Goal: Task Accomplishment & Management: Use online tool/utility

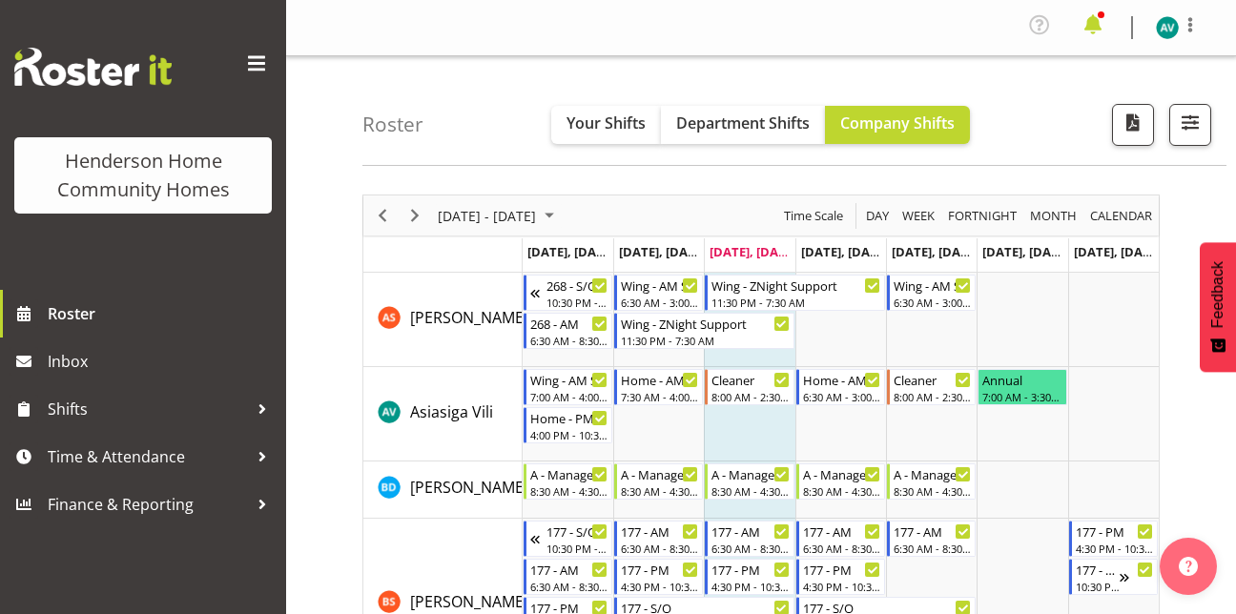
click at [1096, 26] on span at bounding box center [1093, 25] width 31 height 31
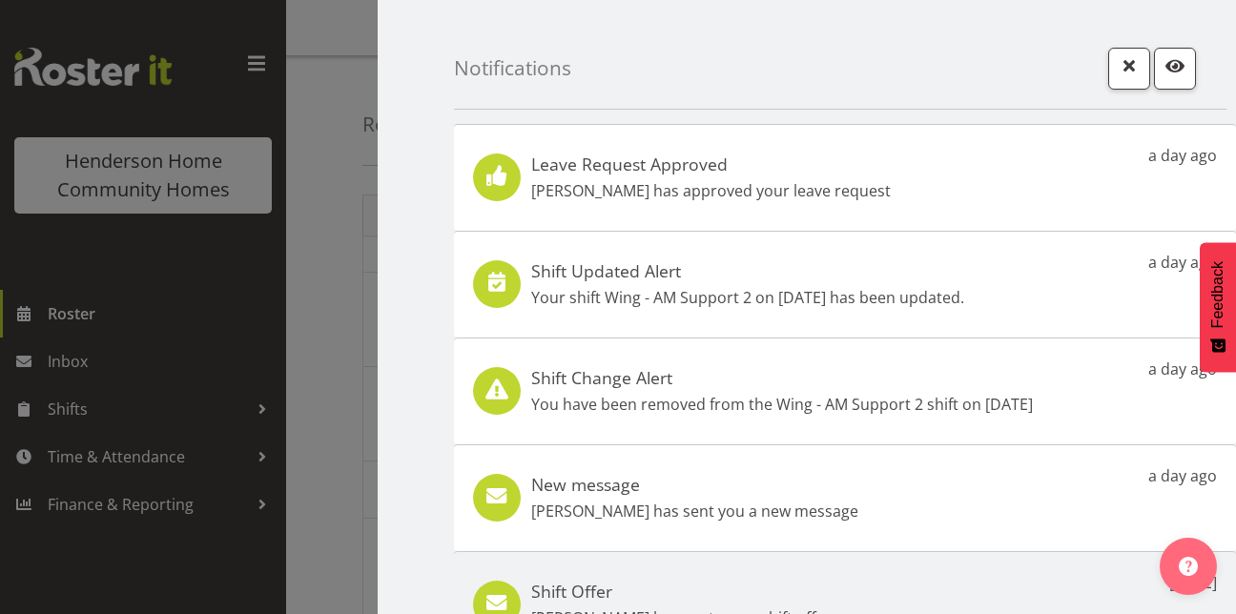
click at [215, 291] on div at bounding box center [618, 307] width 1236 height 614
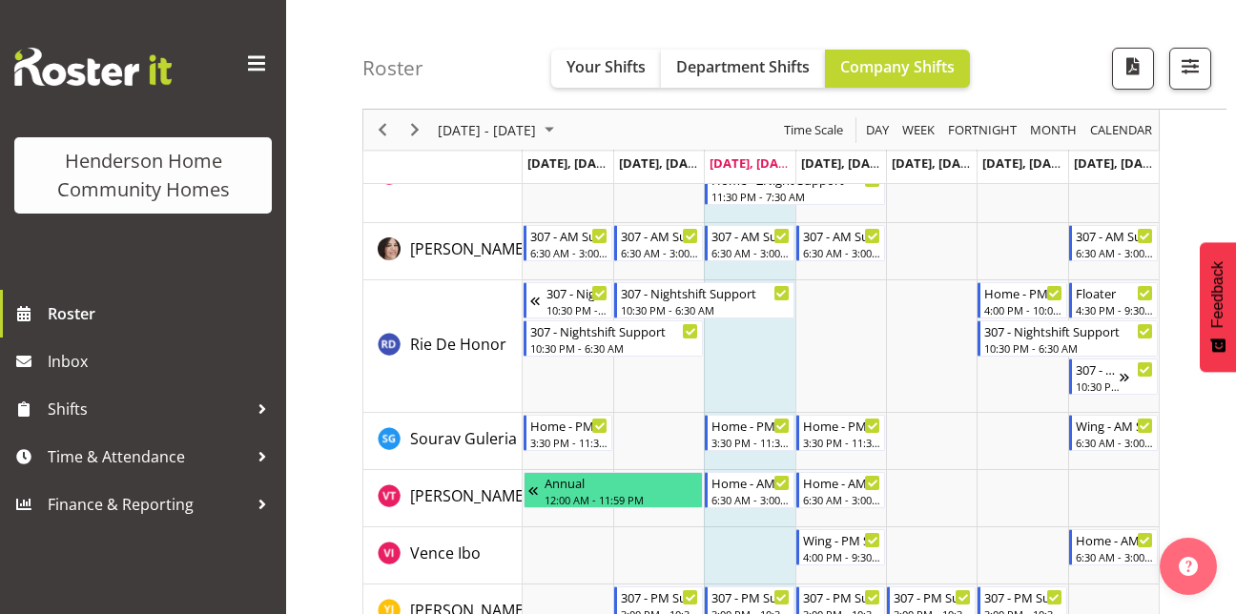
scroll to position [2824, 0]
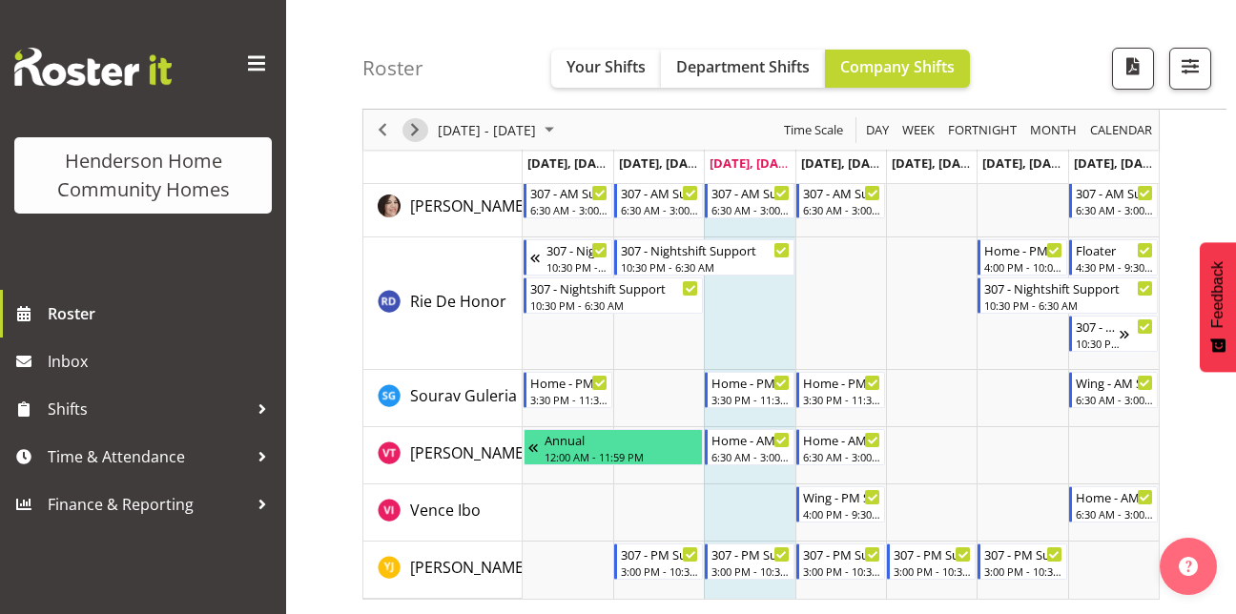
click at [417, 132] on span "Next" at bounding box center [414, 130] width 23 height 24
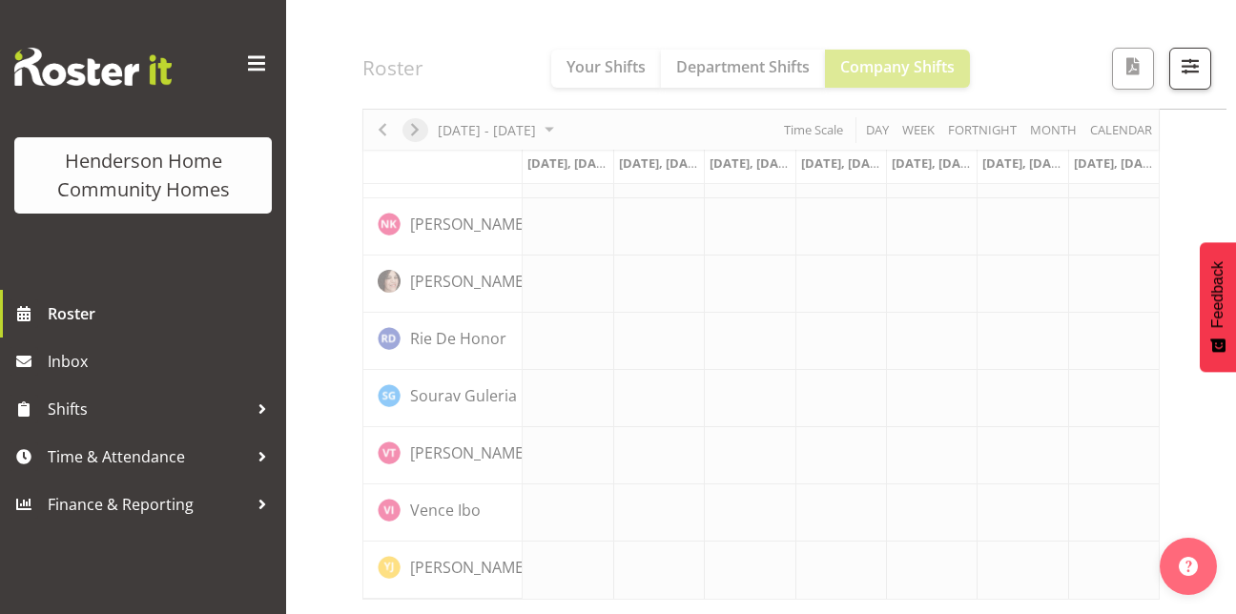
scroll to position [1505, 0]
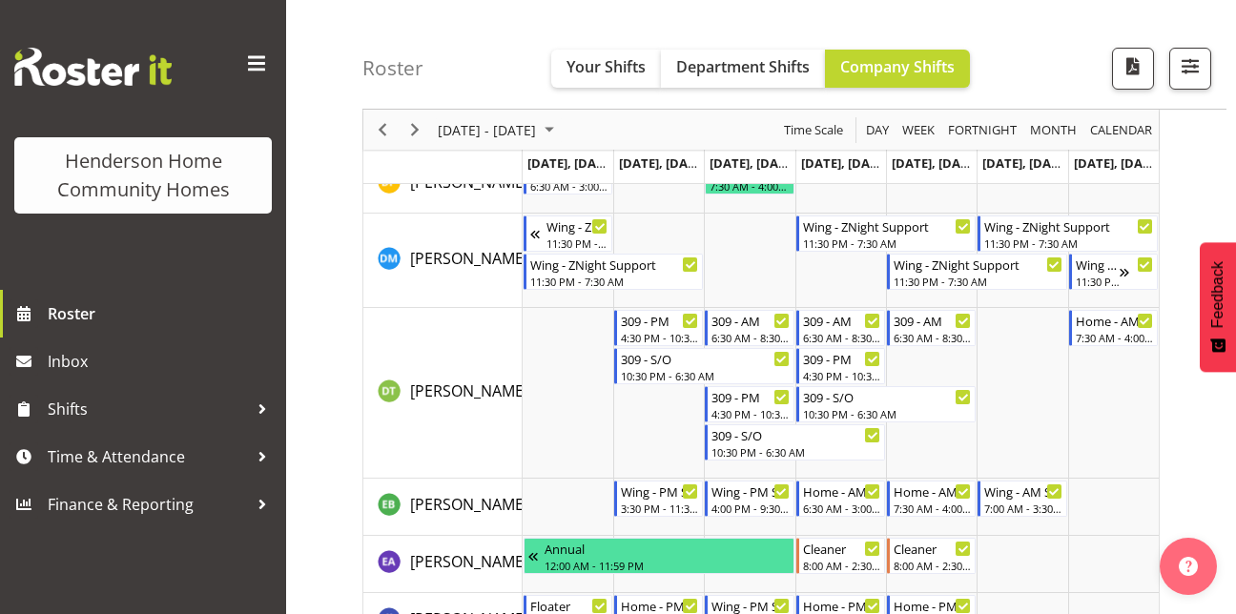
scroll to position [710, 0]
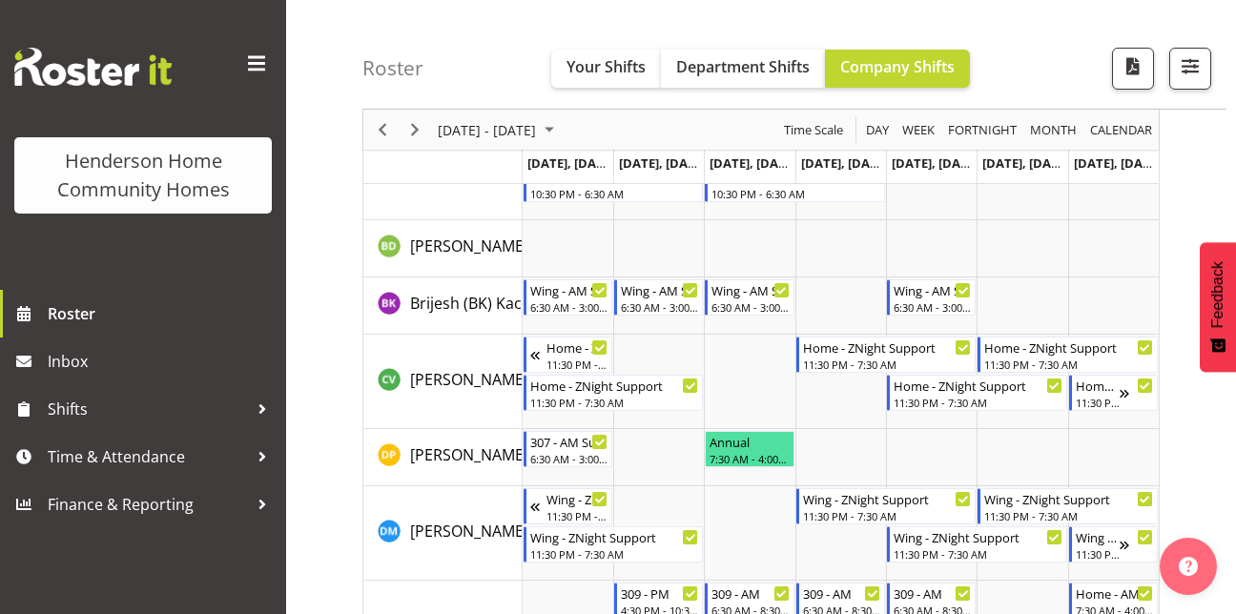
click at [740, 347] on td "Timeline Week of September 17, 2025" at bounding box center [749, 382] width 91 height 94
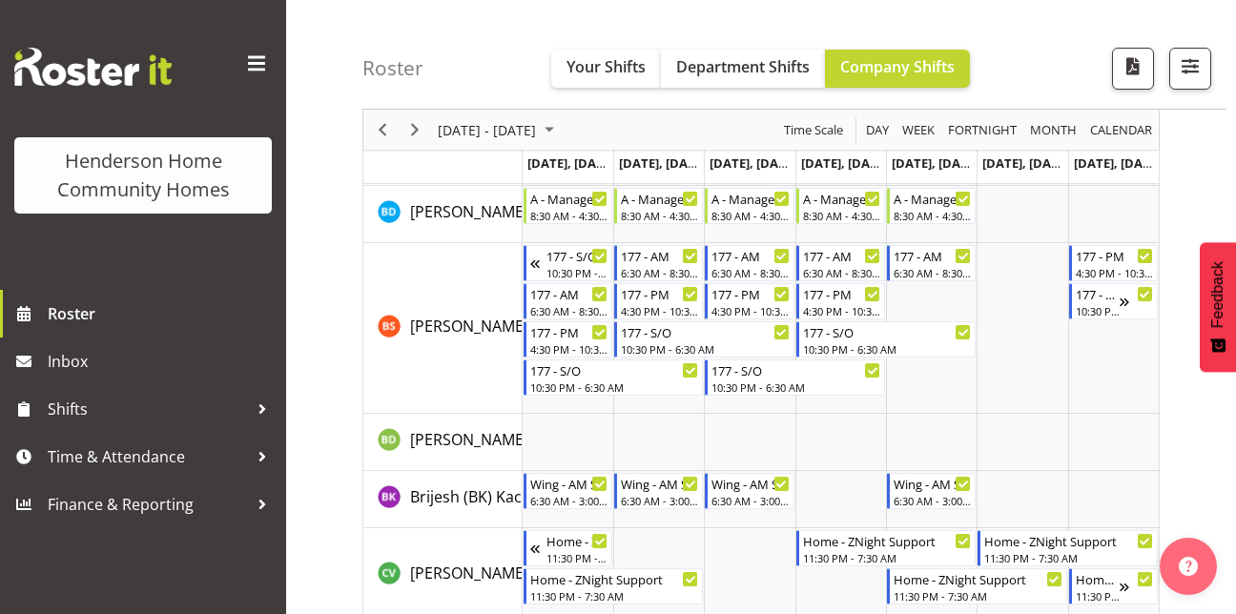
scroll to position [0, 0]
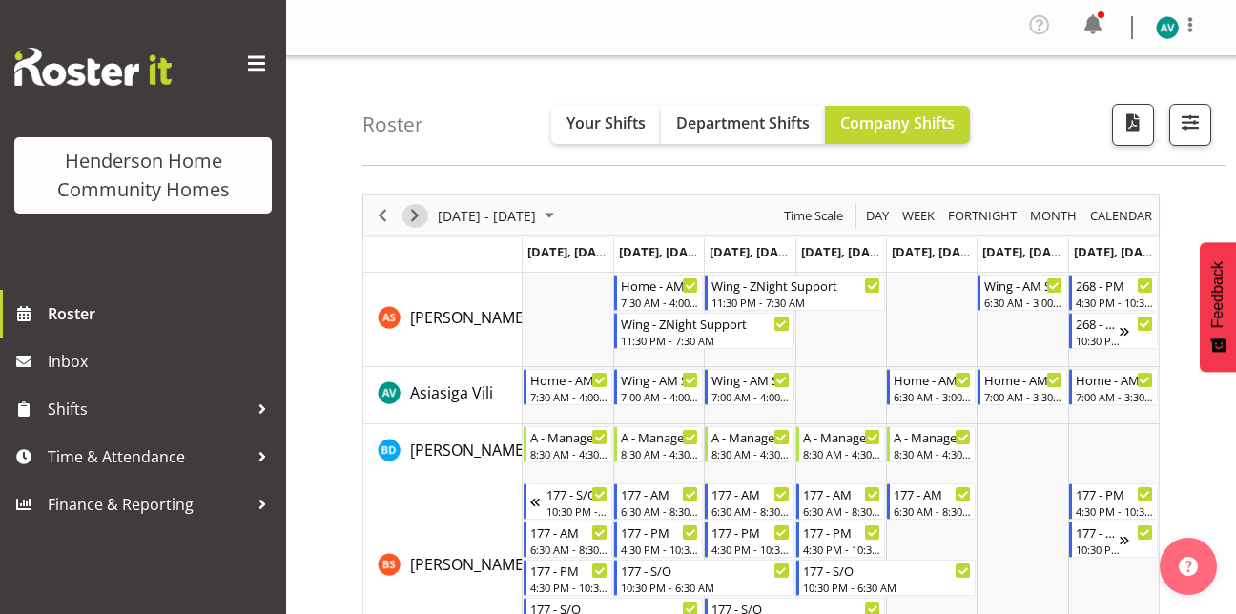
click at [416, 221] on span "Next" at bounding box center [414, 216] width 23 height 24
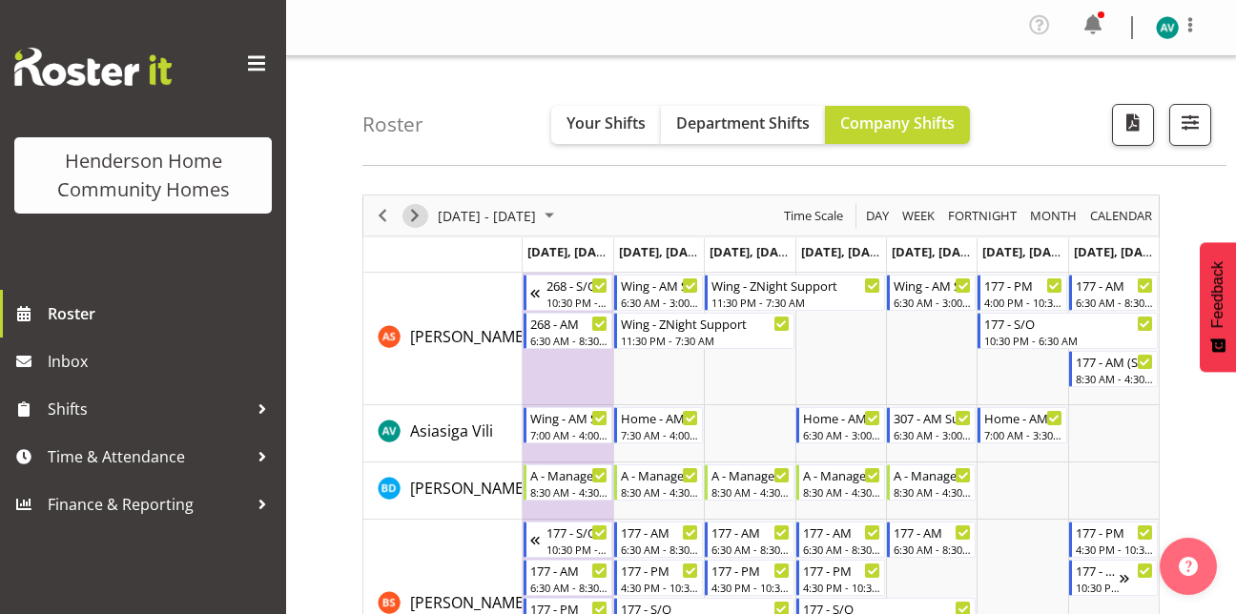
click at [416, 220] on span "Next" at bounding box center [414, 216] width 23 height 24
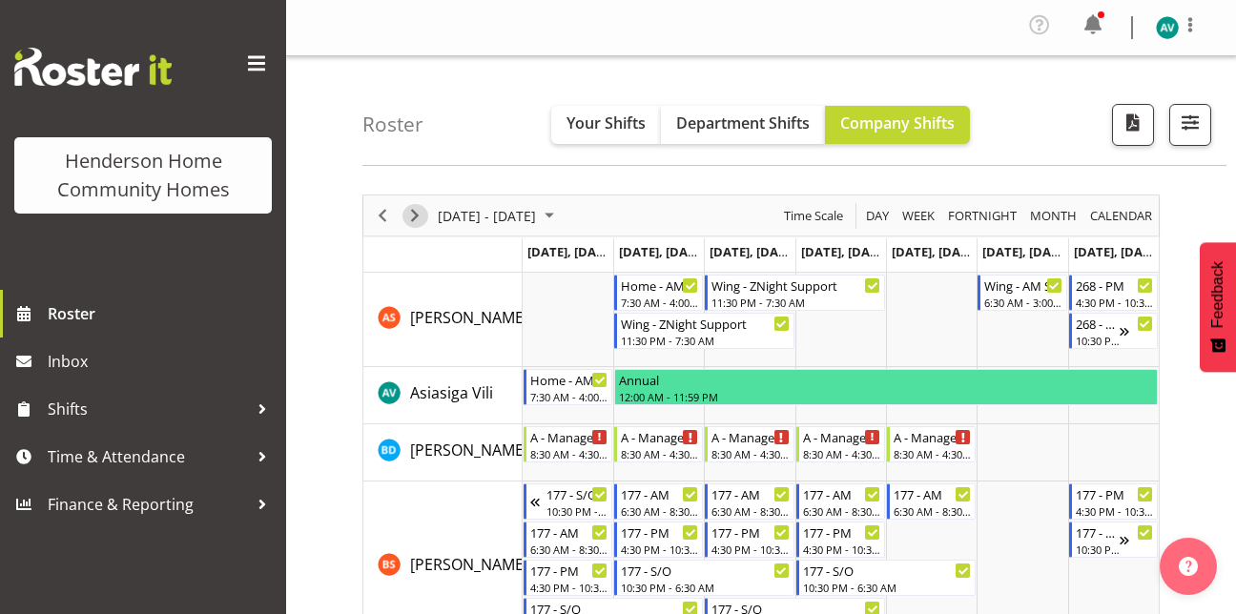
click at [406, 207] on span "Next" at bounding box center [414, 216] width 23 height 24
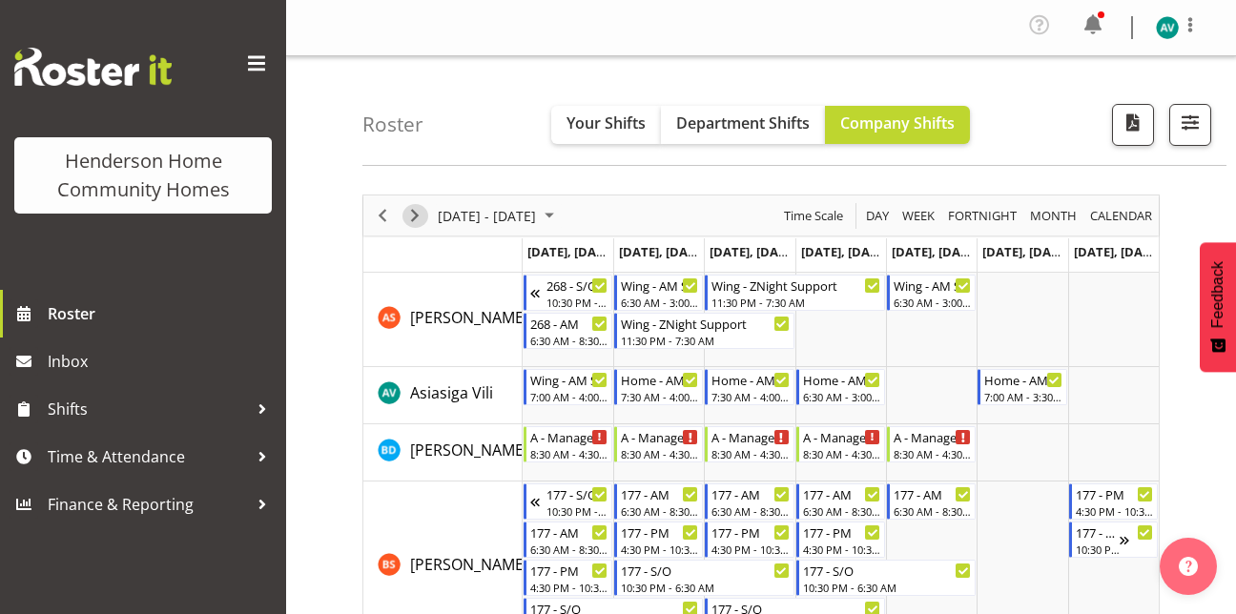
click at [411, 216] on span "Next" at bounding box center [414, 216] width 23 height 24
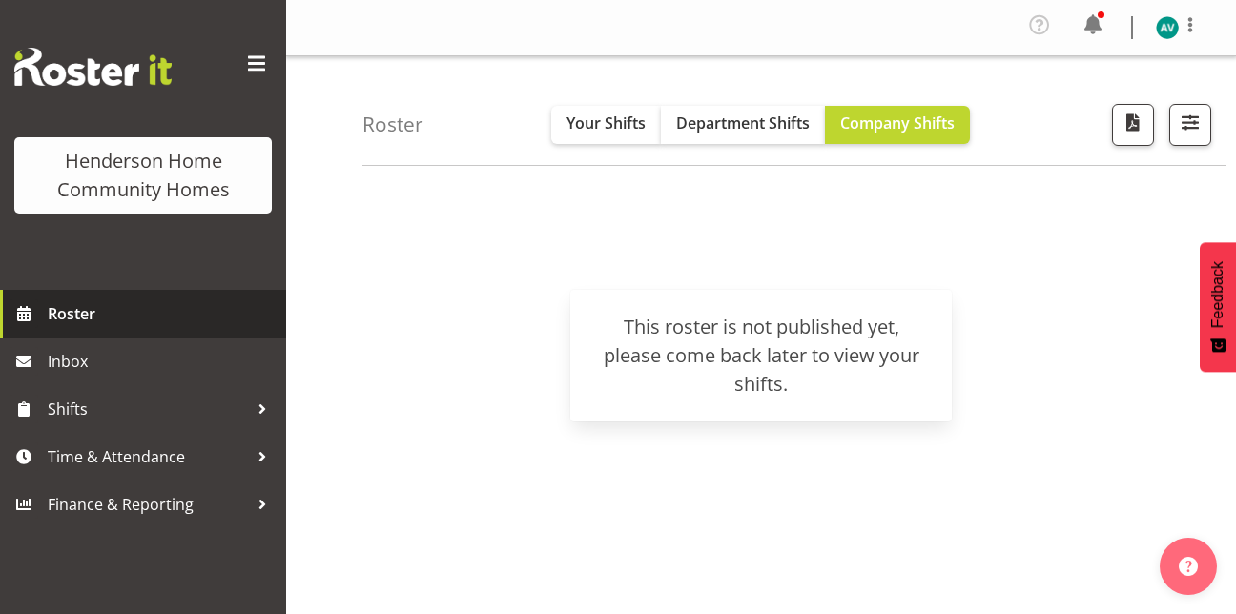
click at [77, 307] on span "Roster" at bounding box center [162, 313] width 229 height 29
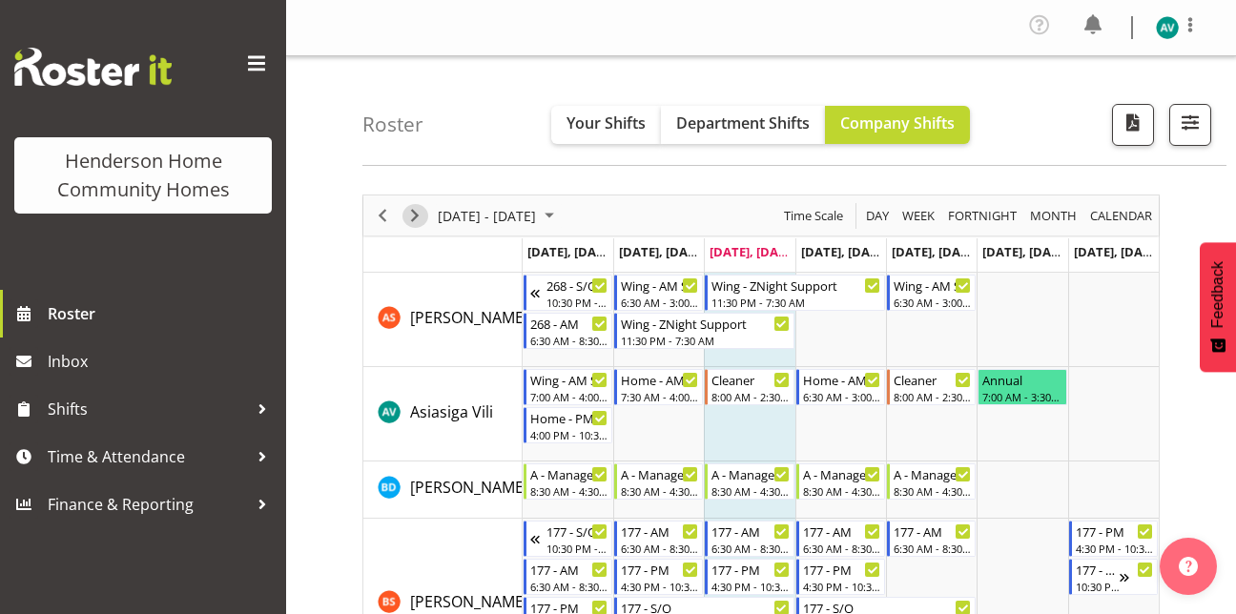
click at [404, 214] on span "Next" at bounding box center [414, 216] width 23 height 24
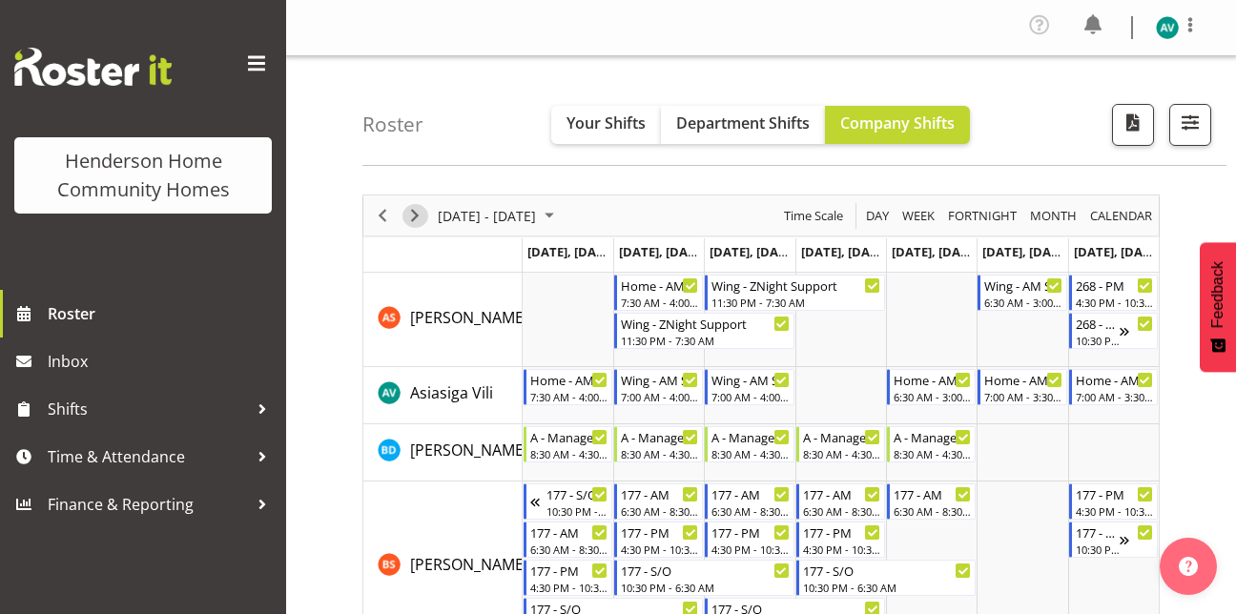
click at [419, 205] on span "Next" at bounding box center [414, 216] width 23 height 24
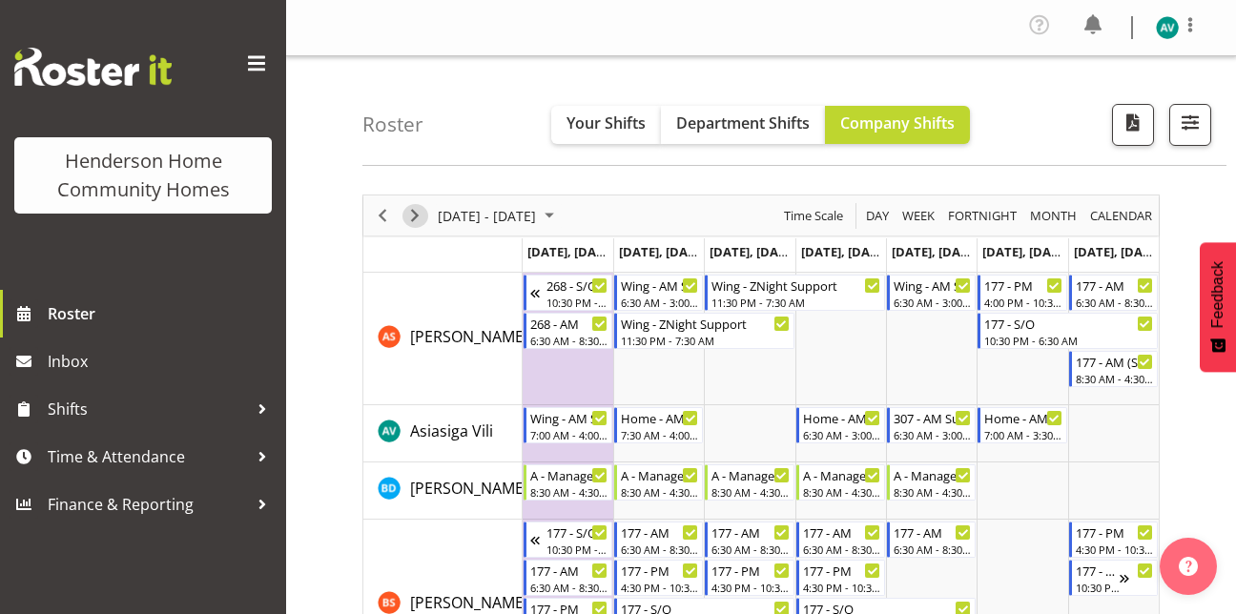
click at [413, 216] on span "Next" at bounding box center [414, 216] width 23 height 24
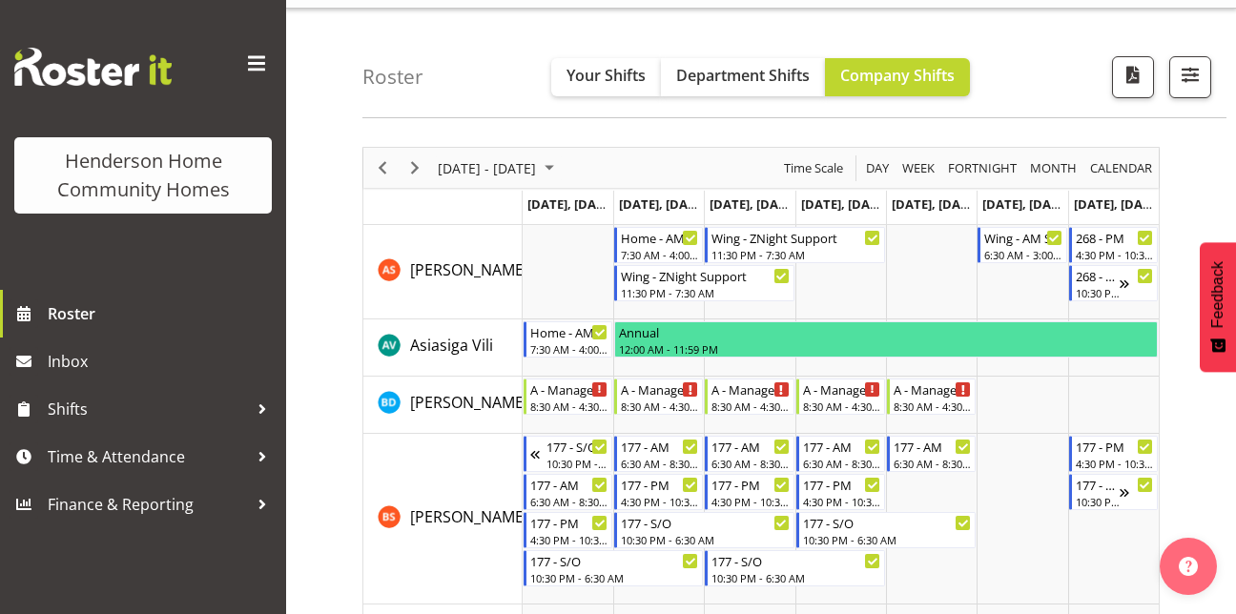
scroll to position [49, 0]
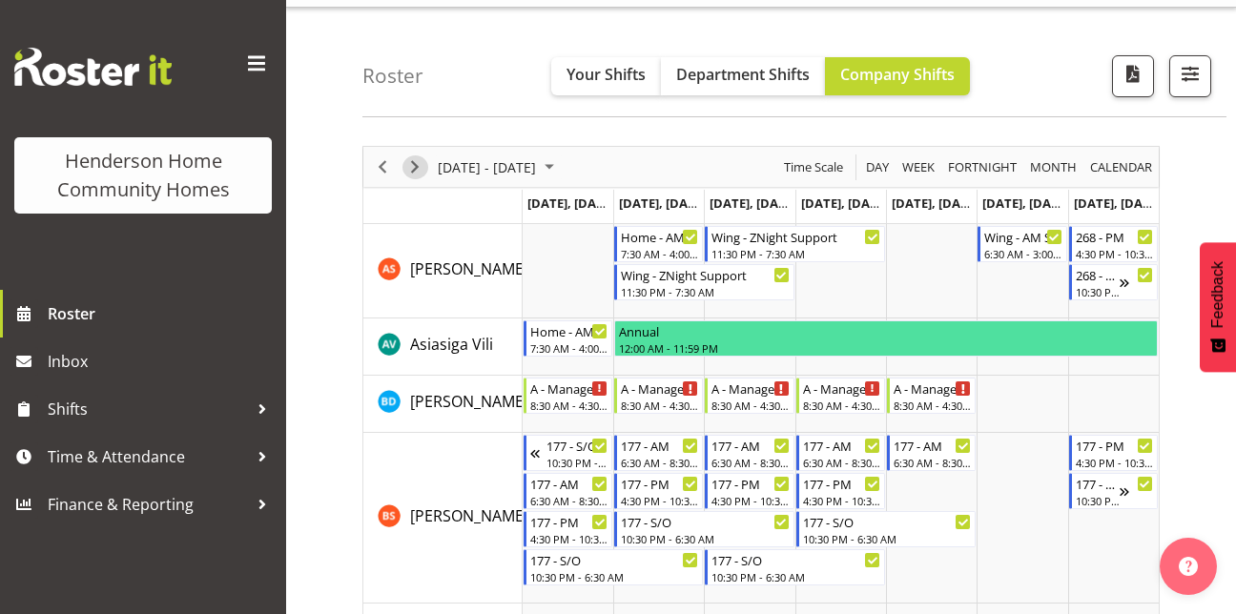
click at [410, 170] on span "Next" at bounding box center [414, 167] width 23 height 24
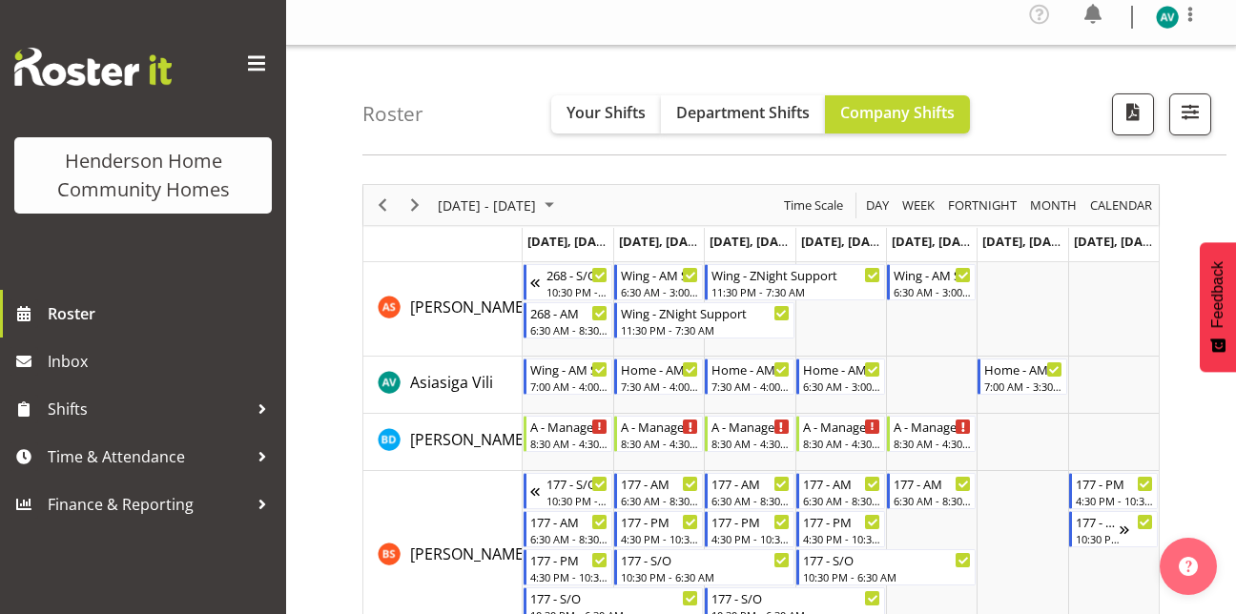
scroll to position [11, 0]
click at [1198, 112] on span "button" at bounding box center [1190, 110] width 25 height 25
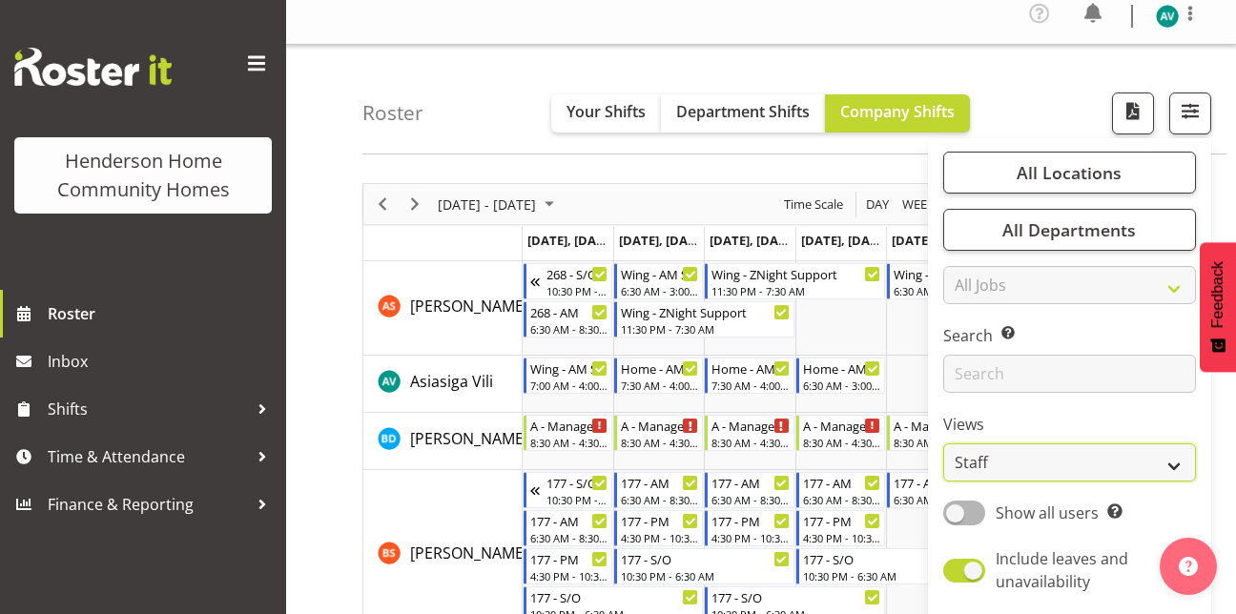
click at [984, 461] on select "Staff Role Shift - Horizontal Shift - Vertical Staff - Location" at bounding box center [1069, 462] width 253 height 38
select select "role"
click at [944, 443] on select "Staff Role Shift - Horizontal Shift - Vertical Staff - Location" at bounding box center [1069, 462] width 253 height 38
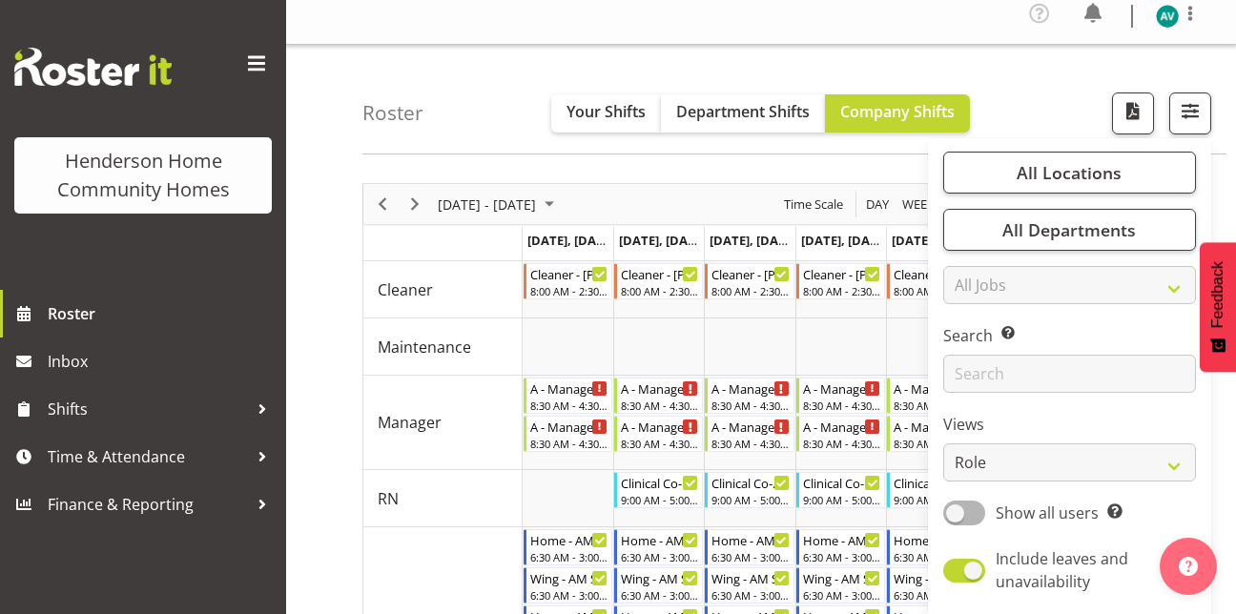
click at [1056, 77] on div "Roster Your Shifts Department Shifts Company Shifts All Locations Clear 177 Hal…" at bounding box center [794, 100] width 864 height 110
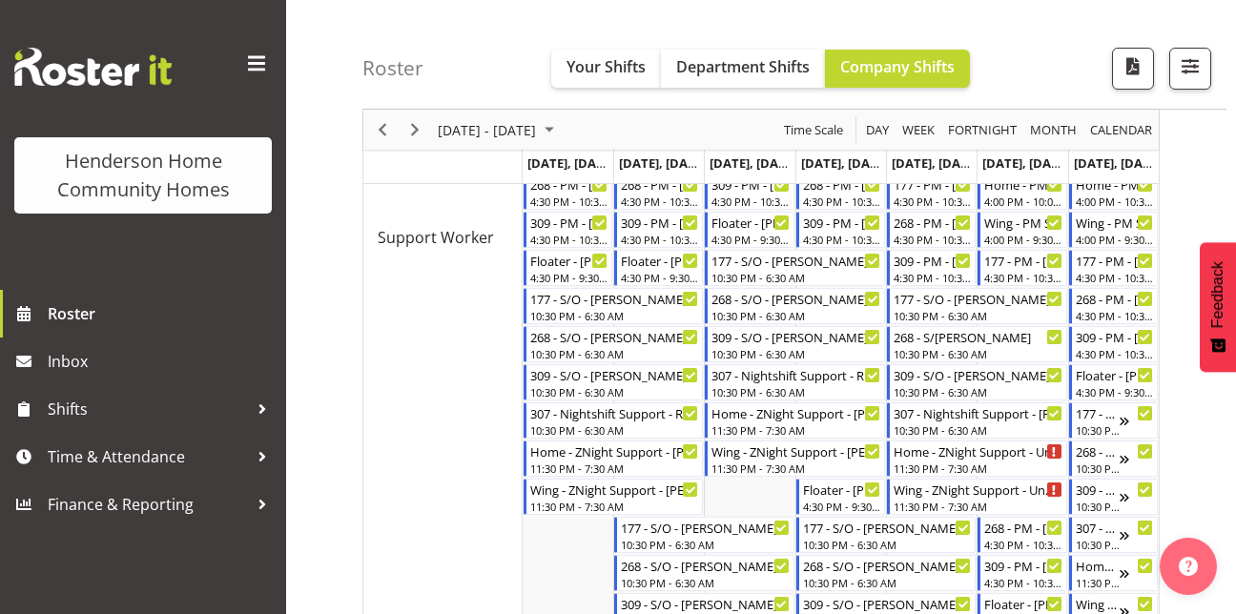
scroll to position [1217, 0]
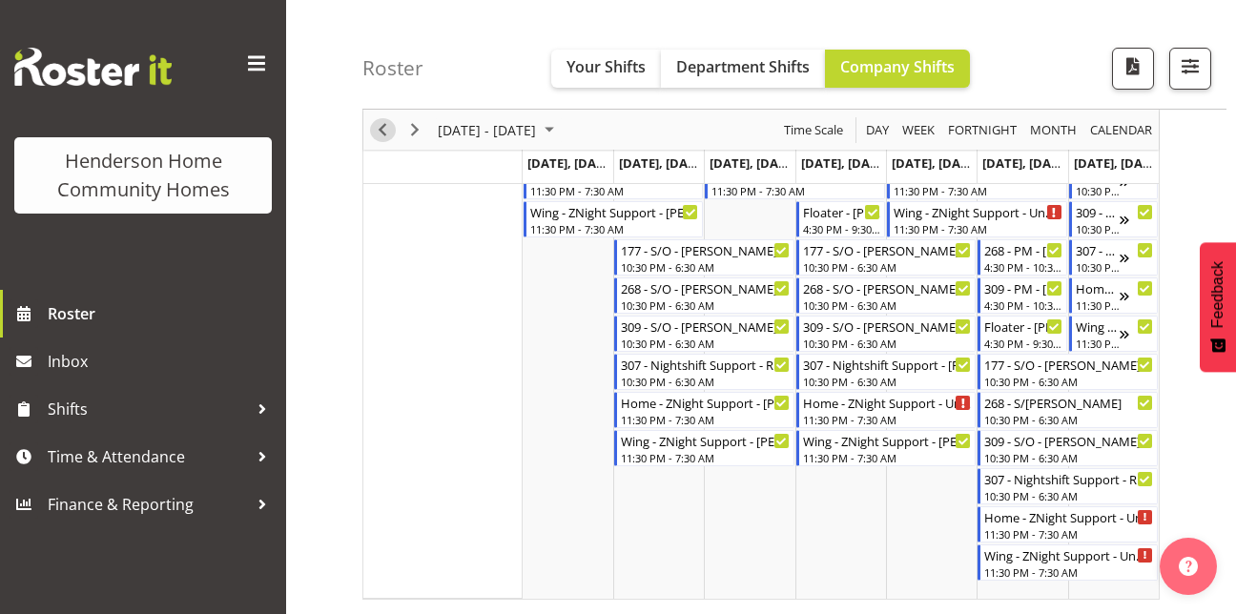
click at [378, 134] on span "Previous" at bounding box center [382, 130] width 23 height 24
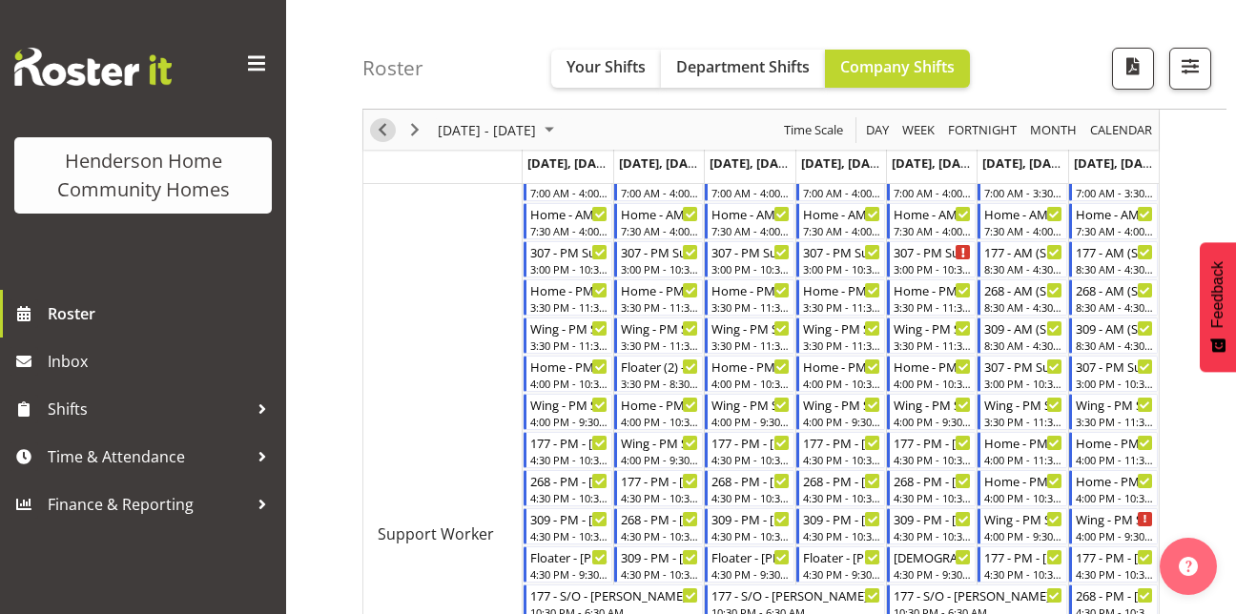
scroll to position [639, 0]
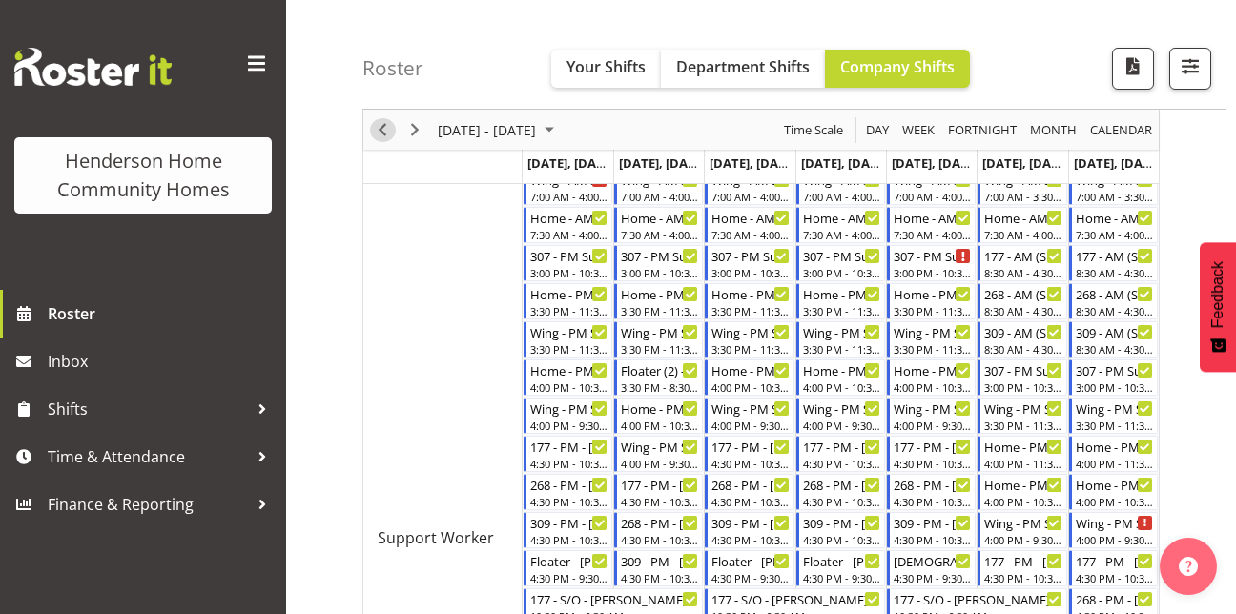
click at [377, 130] on span "Previous" at bounding box center [382, 130] width 23 height 24
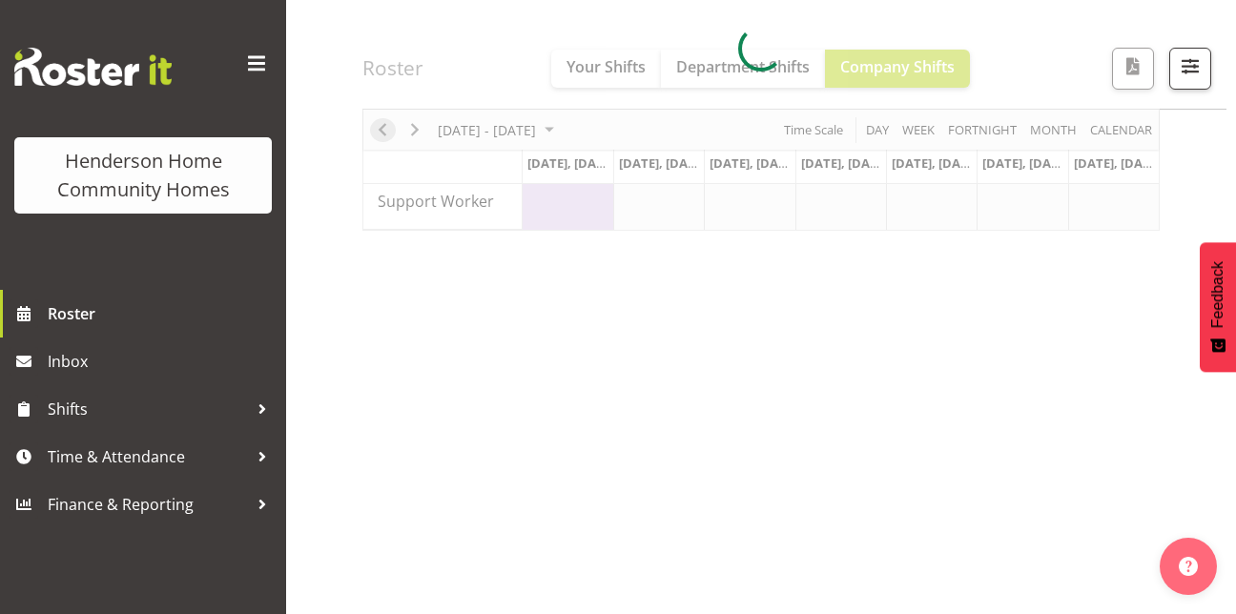
scroll to position [329, 0]
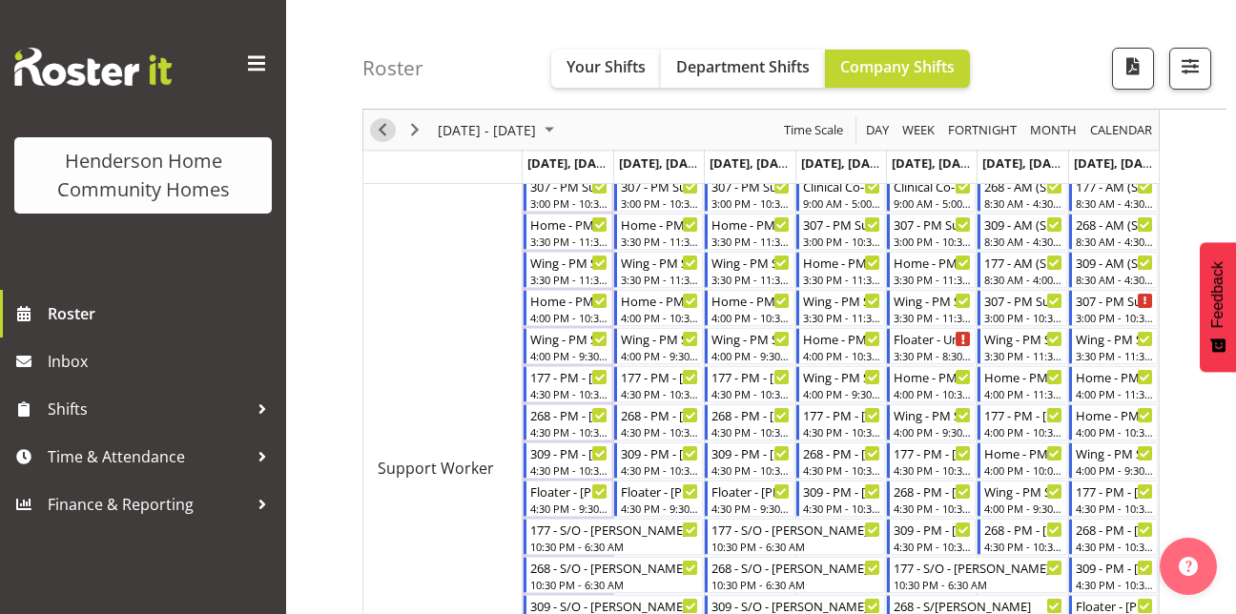
scroll to position [710, 0]
click at [648, 497] on div "Floater - Daljeet Prasad" at bounding box center [660, 489] width 78 height 19
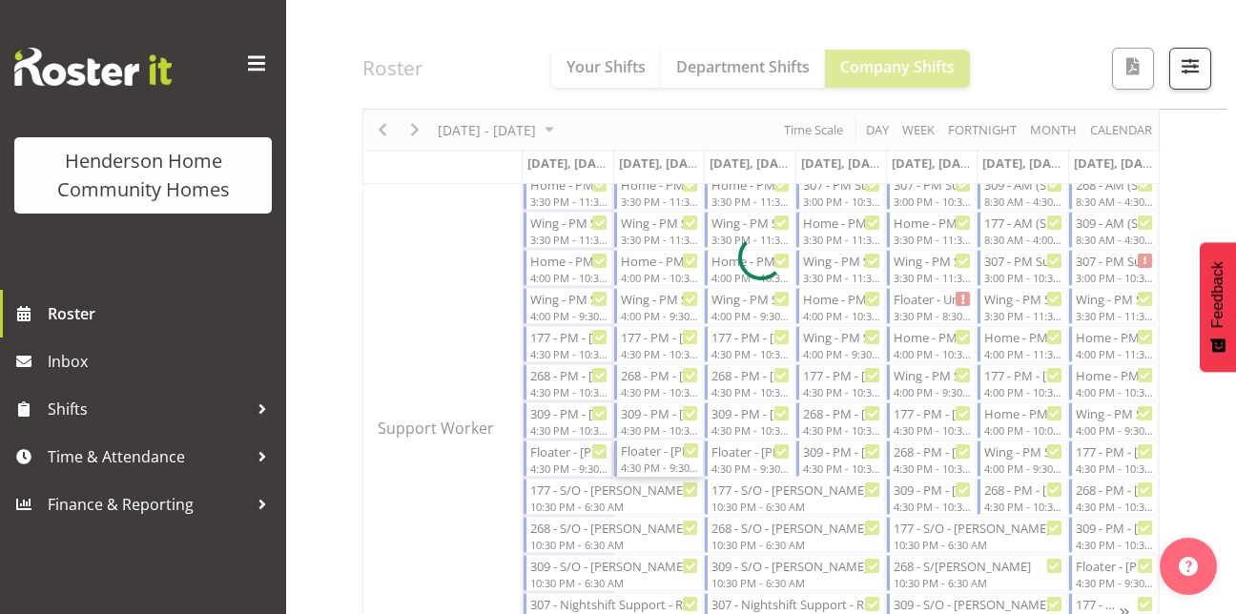
scroll to position [750, 0]
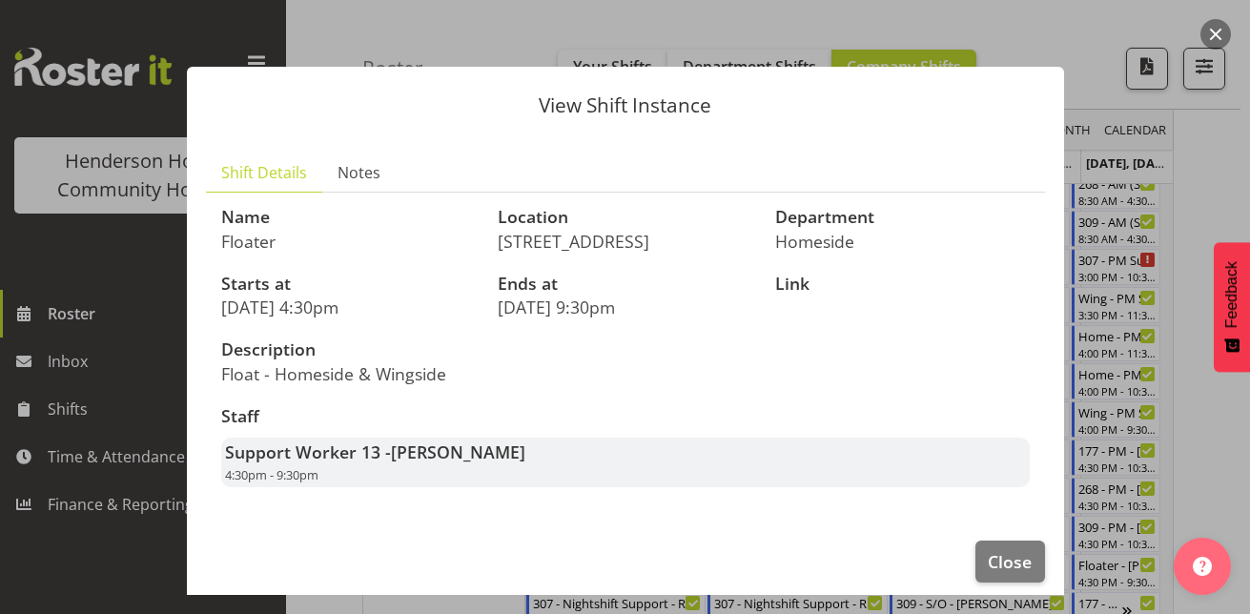
click at [1202, 173] on div at bounding box center [625, 307] width 1250 height 614
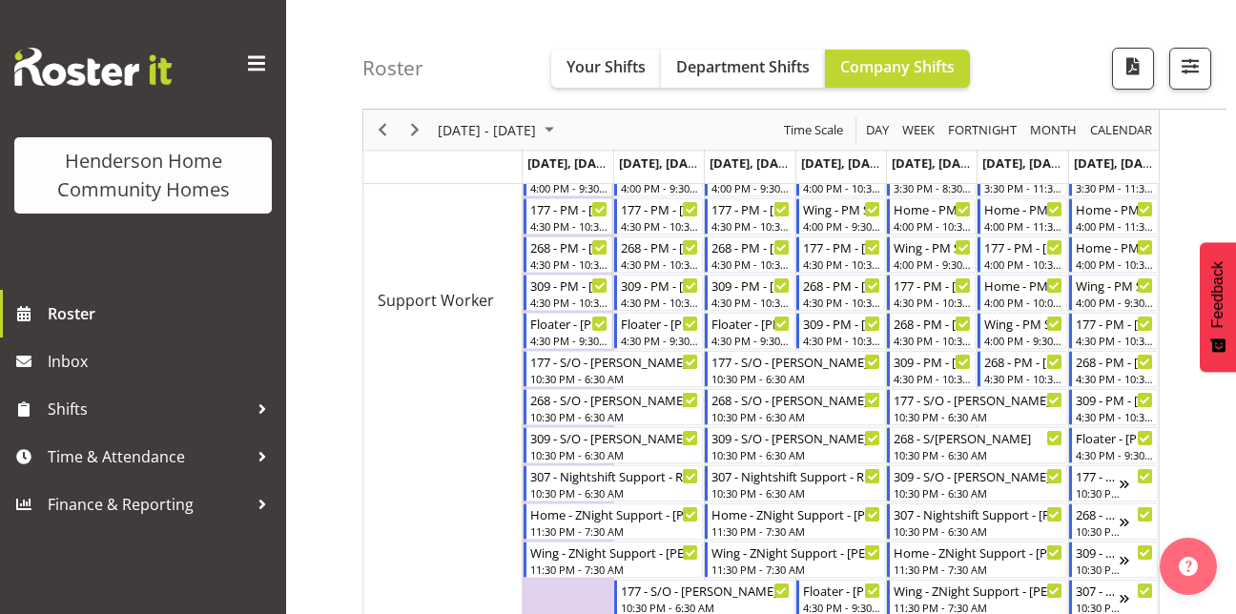
scroll to position [1217, 0]
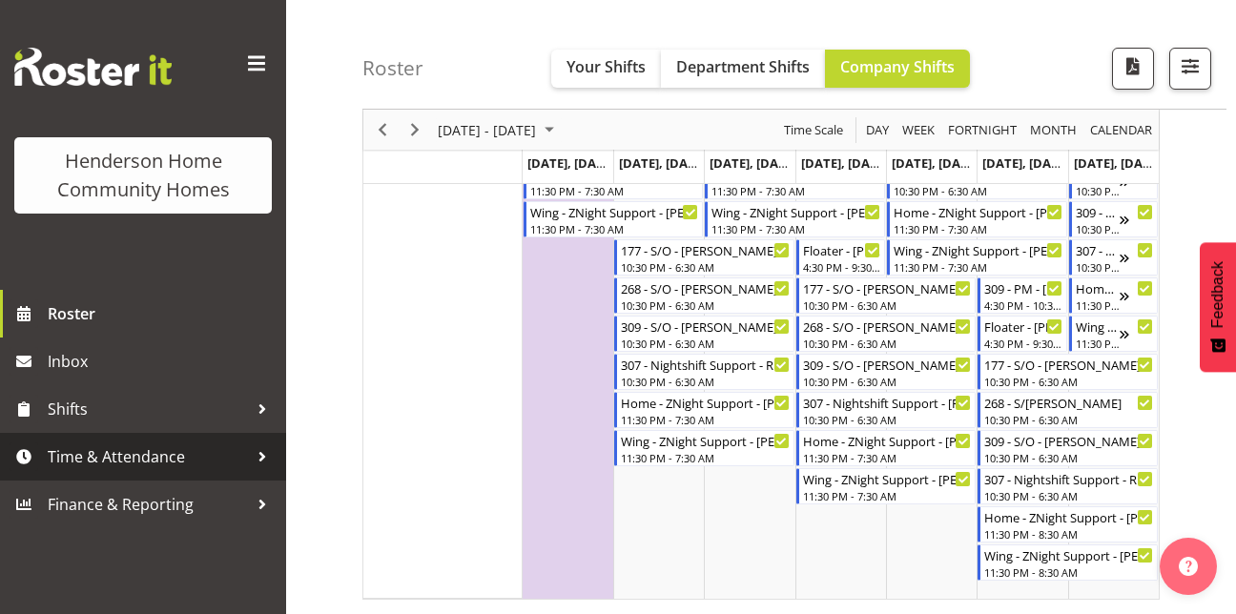
click at [100, 452] on span "Time & Attendance" at bounding box center [148, 456] width 200 height 29
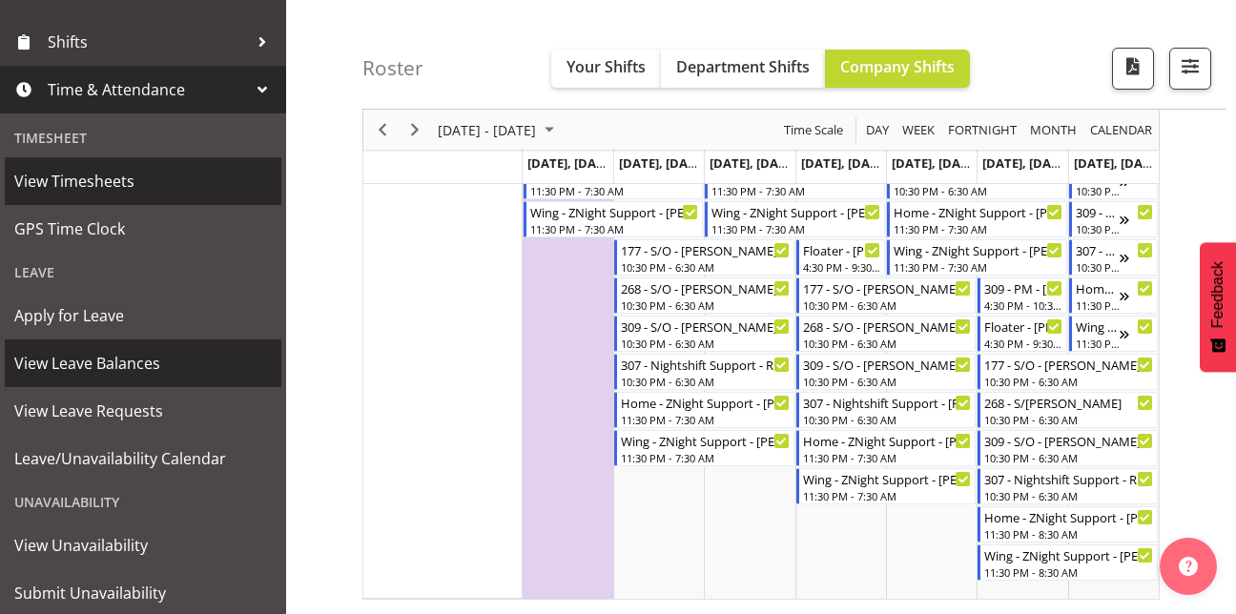
scroll to position [377, 0]
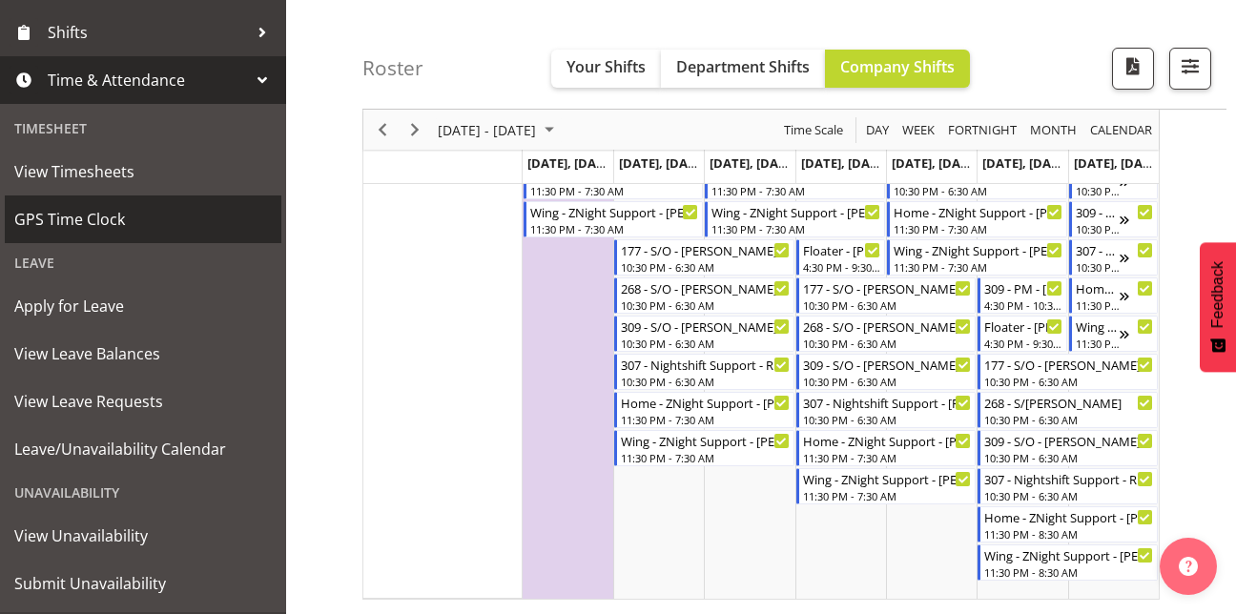
click at [91, 213] on span "GPS Time Clock" at bounding box center [142, 219] width 257 height 29
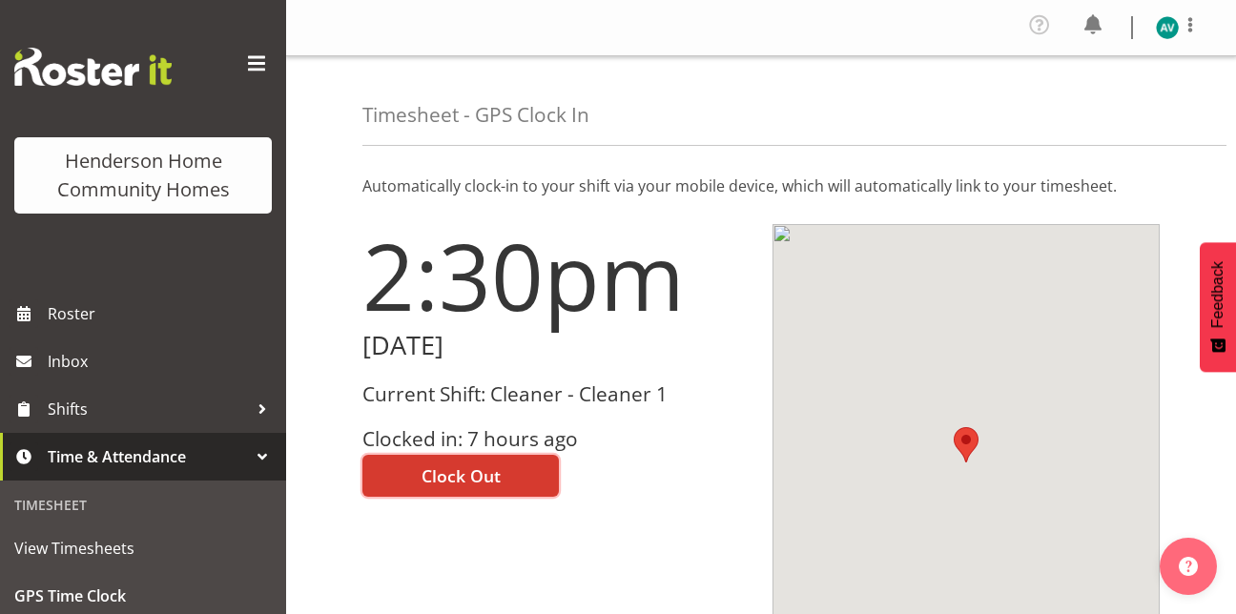
click at [418, 495] on button "Clock Out" at bounding box center [460, 476] width 196 height 42
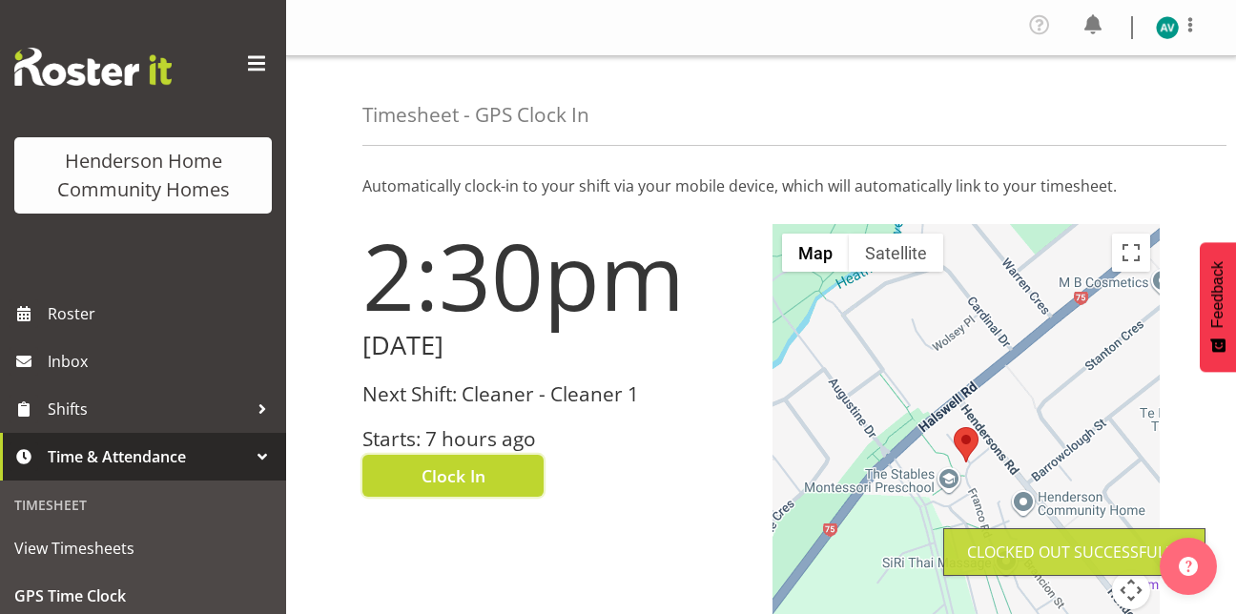
click at [418, 495] on button "Clock In" at bounding box center [452, 476] width 181 height 42
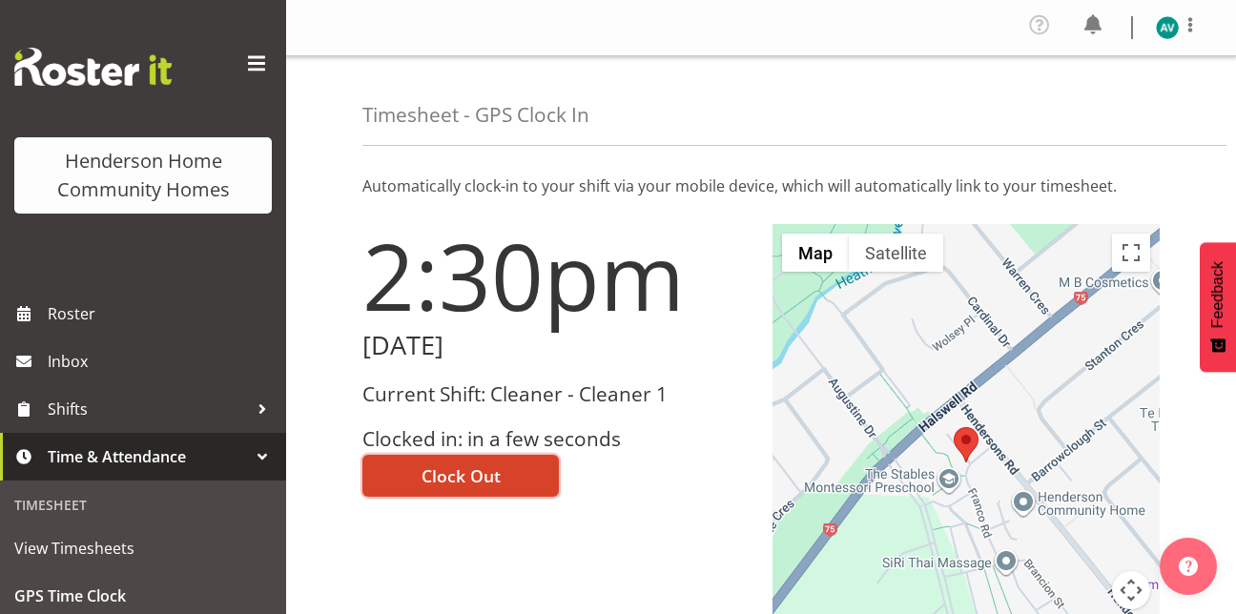
click at [442, 497] on button "Clock Out" at bounding box center [460, 476] width 196 height 42
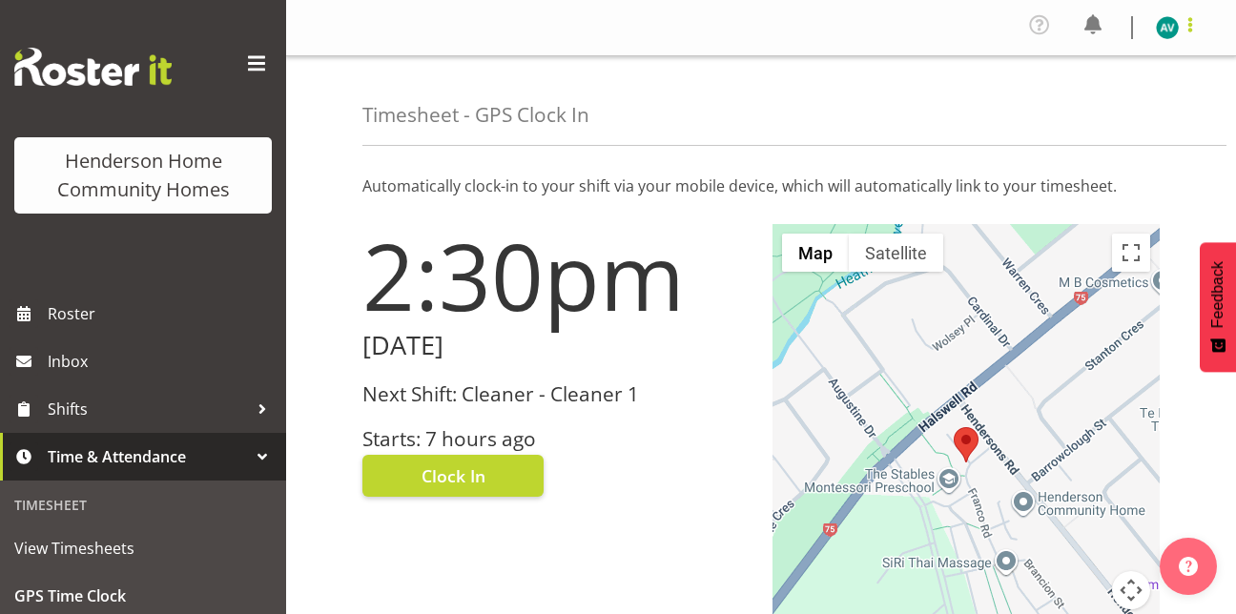
click at [1187, 22] on span at bounding box center [1190, 24] width 23 height 23
click at [1083, 112] on link "Log Out" at bounding box center [1110, 105] width 183 height 34
